Goal: Information Seeking & Learning: Learn about a topic

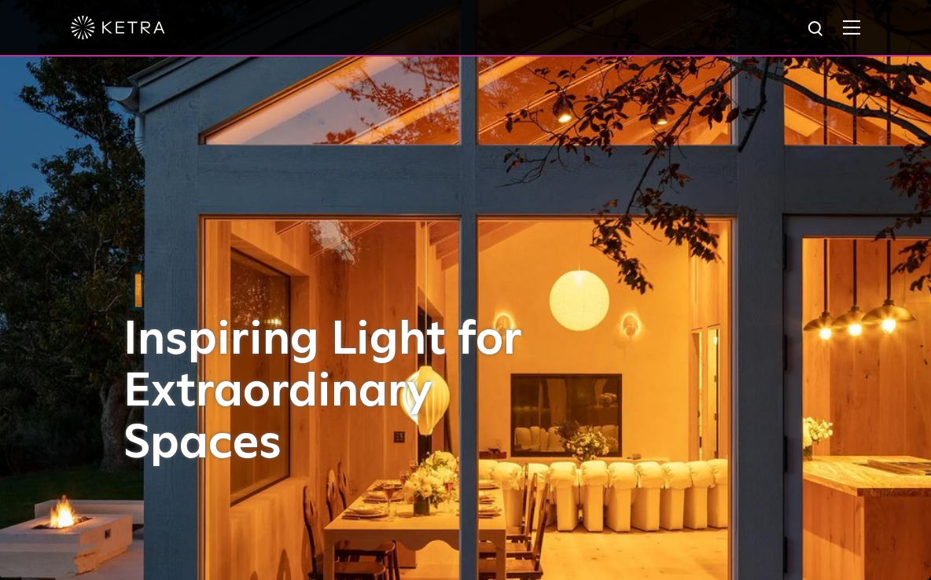
click at [860, 35] on span at bounding box center [851, 28] width 17 height 16
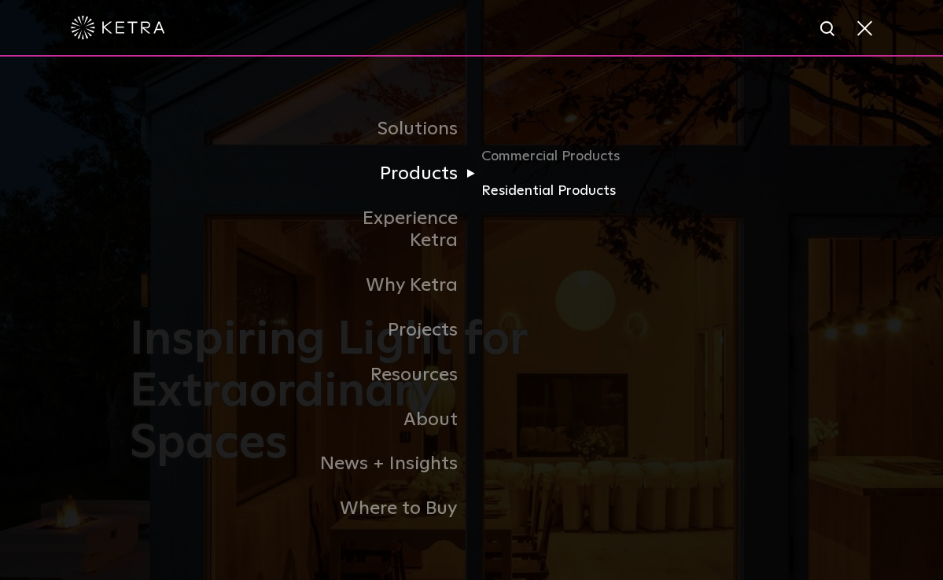
click at [539, 203] on link "Residential Products" at bounding box center [556, 191] width 151 height 23
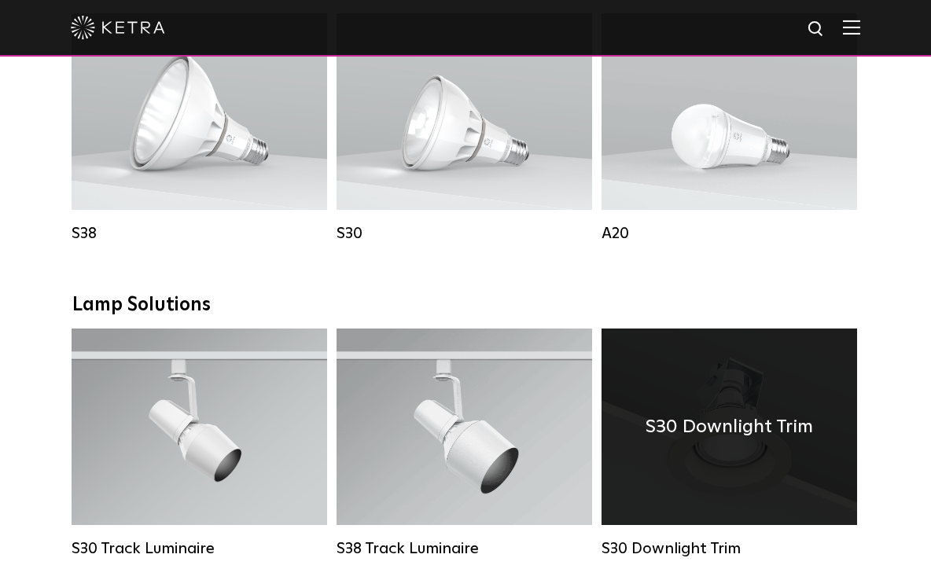
scroll to position [967, 0]
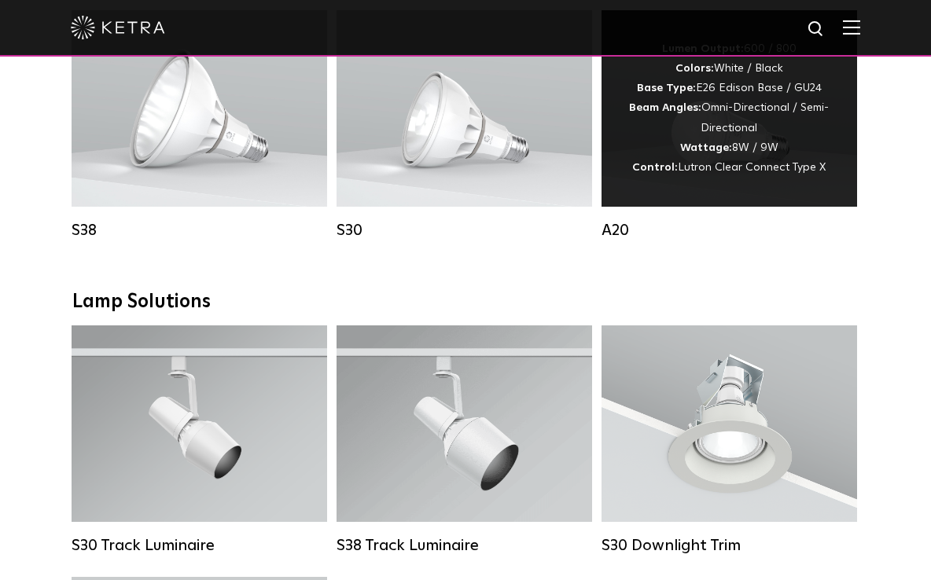
click at [743, 177] on div "Lumen Output: 600 / 800 Colors: White / Black Base Type: E26 Edison Base / GU24…" at bounding box center [729, 108] width 208 height 138
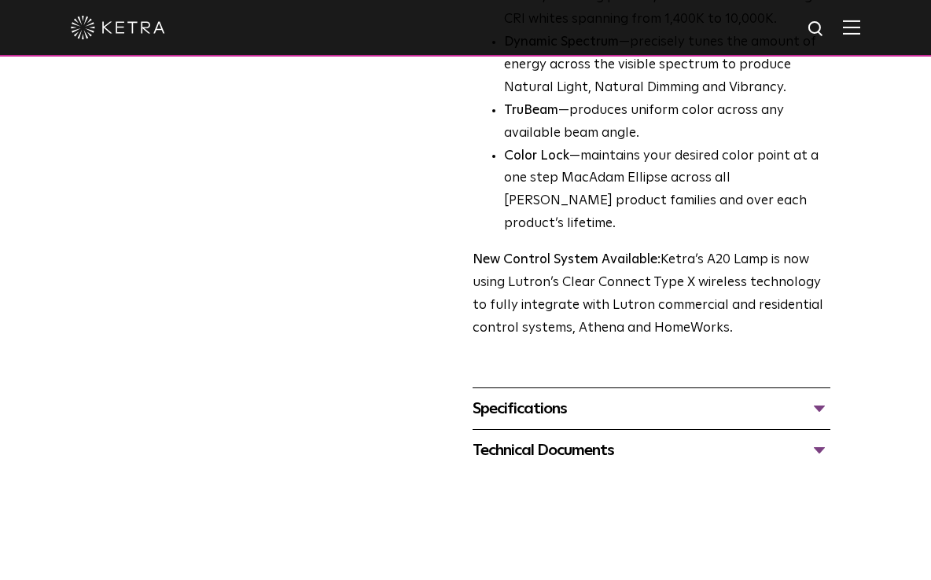
scroll to position [522, 0]
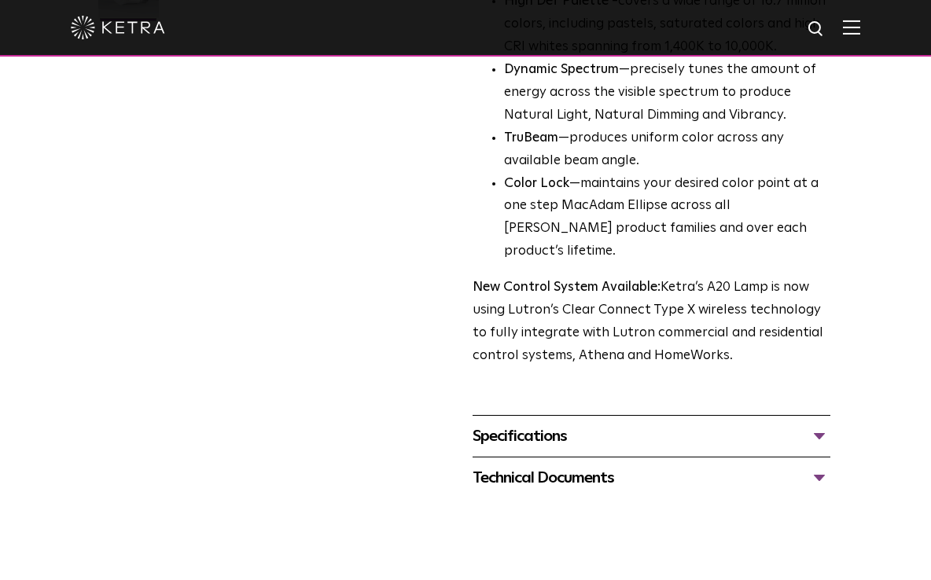
click at [782, 424] on div "Specifications" at bounding box center [652, 436] width 358 height 25
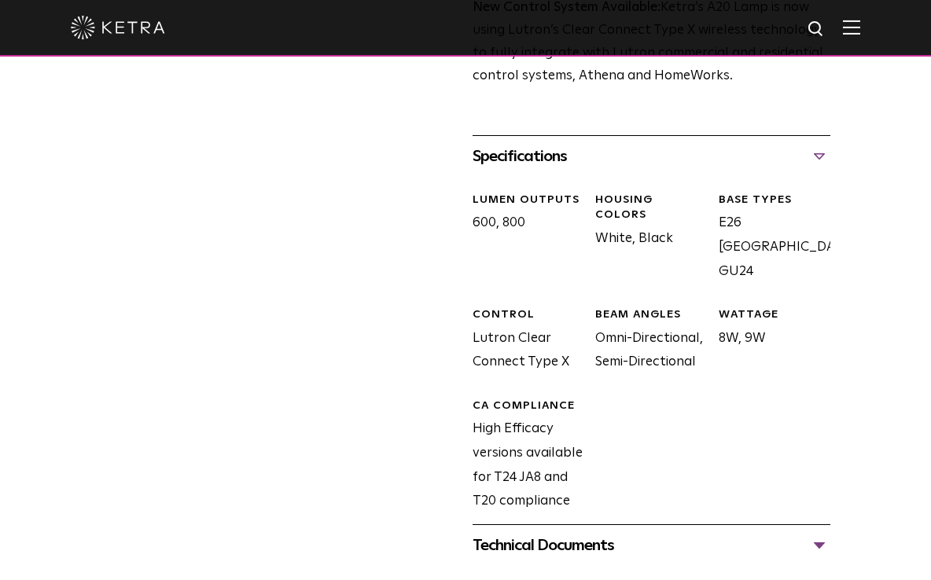
scroll to position [923, 0]
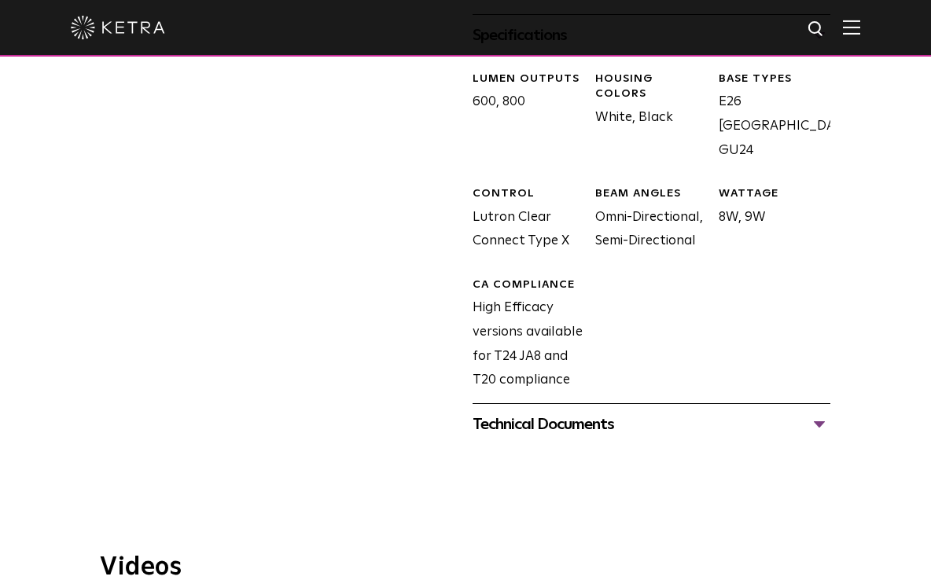
click at [722, 412] on div "Technical Documents" at bounding box center [652, 424] width 358 height 25
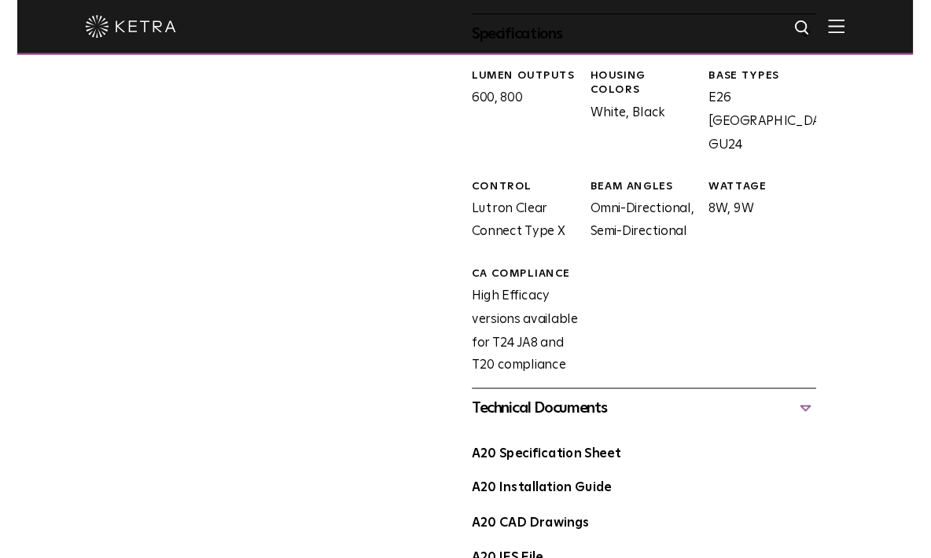
scroll to position [948, 0]
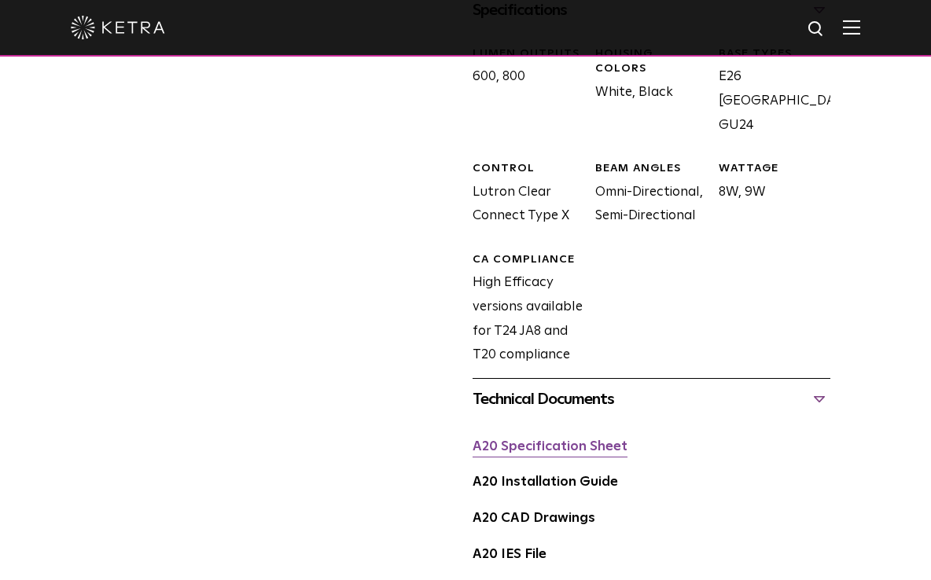
click at [573, 440] on link "A20 Specification Sheet" at bounding box center [550, 446] width 155 height 13
